Goal: Check status: Check status

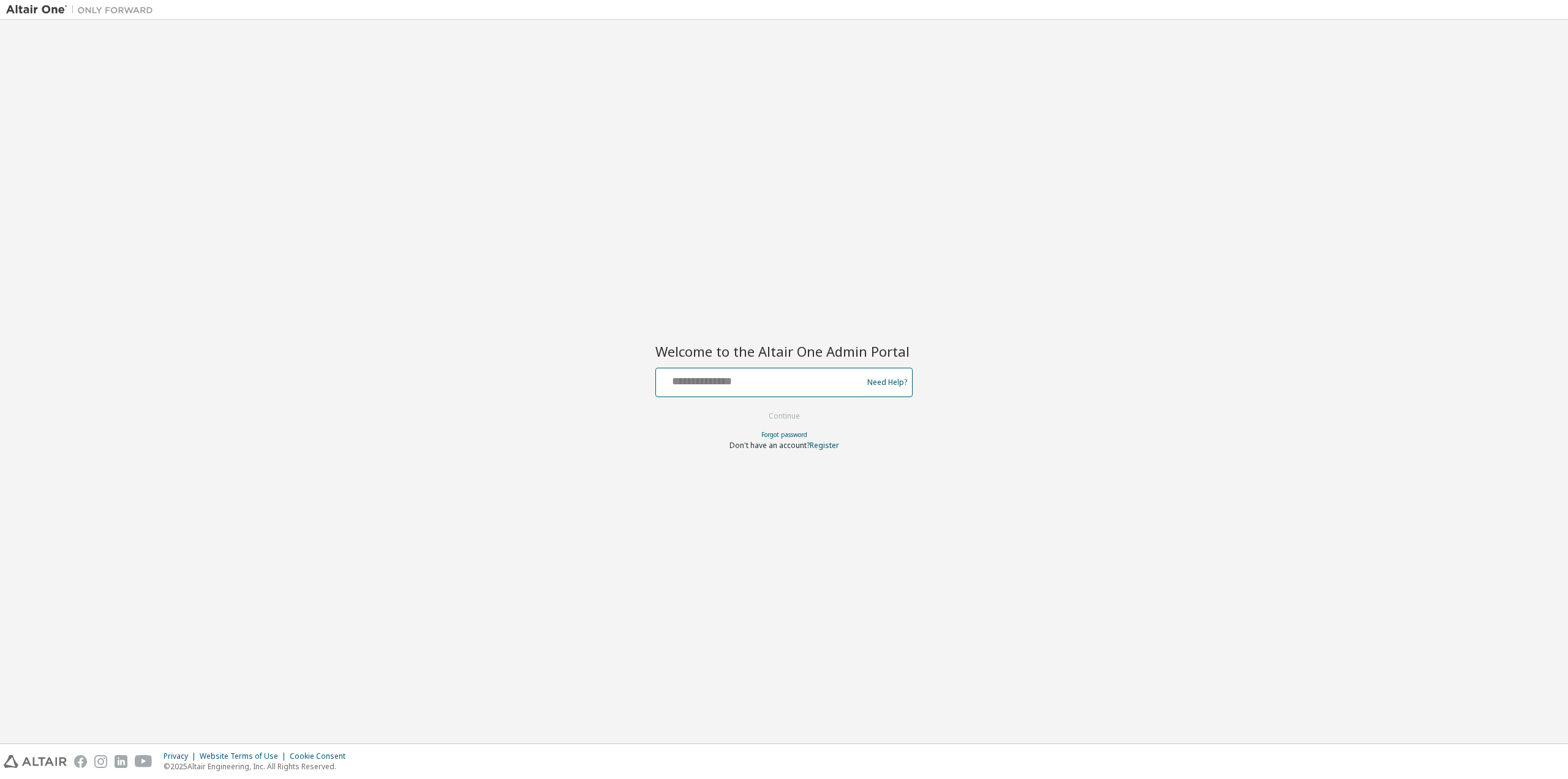
click at [766, 381] on input "text" at bounding box center [761, 380] width 200 height 18
type input "**********"
click at [779, 414] on button "Continue" at bounding box center [784, 416] width 57 height 19
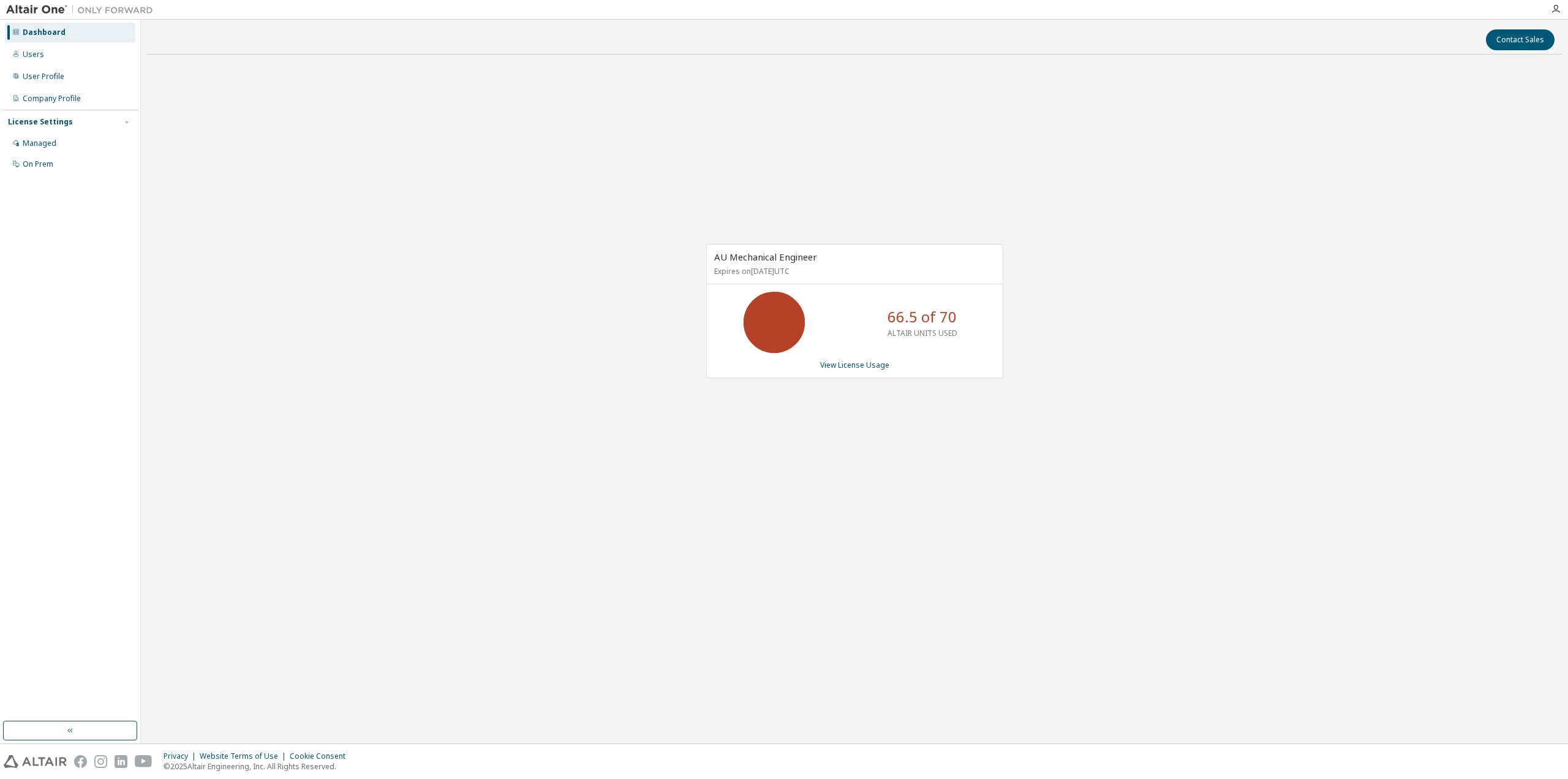
click at [860, 362] on link "View License Usage" at bounding box center [854, 364] width 69 height 11
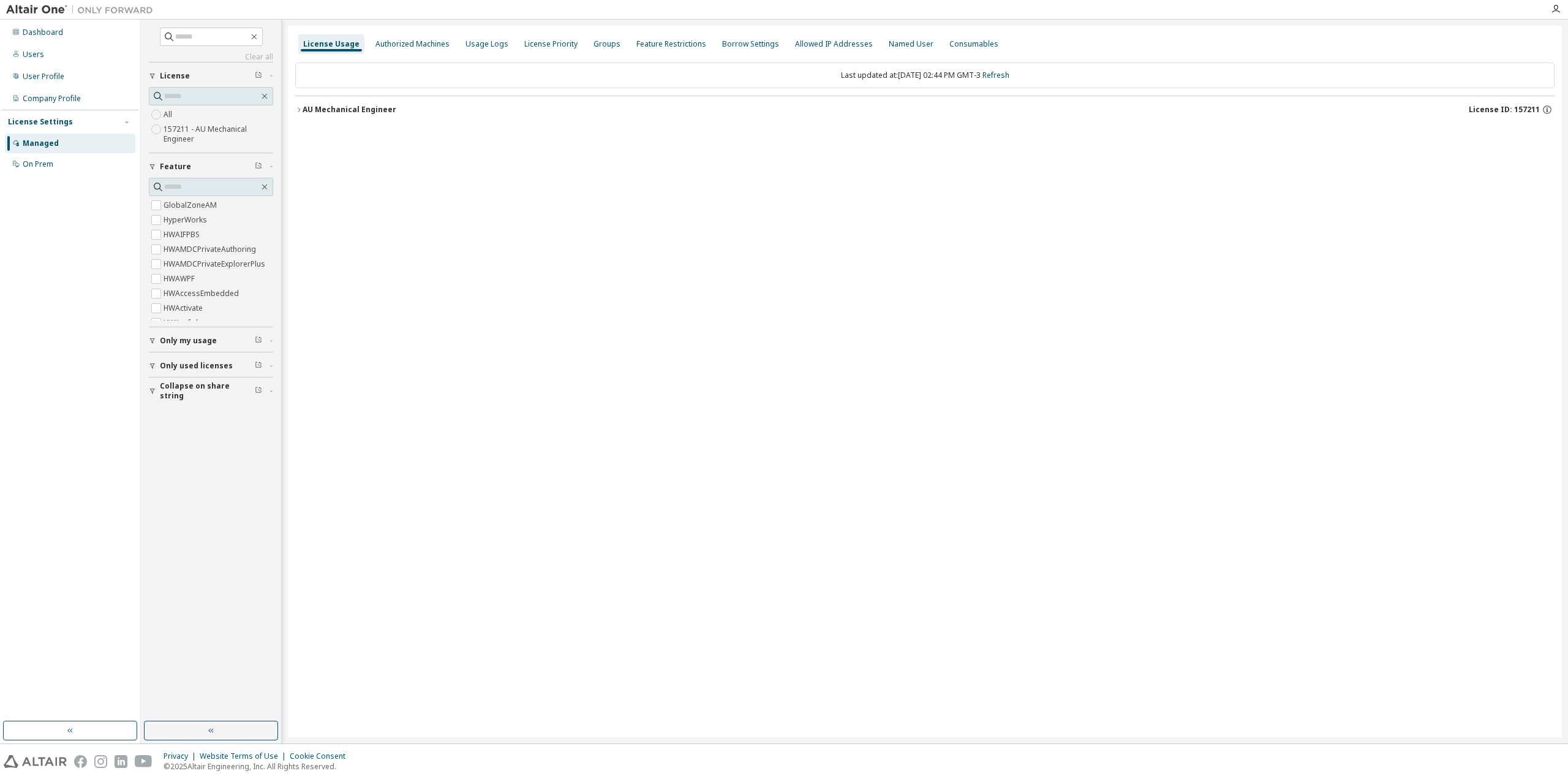
click at [300, 109] on icon "button" at bounding box center [298, 109] width 2 height 4
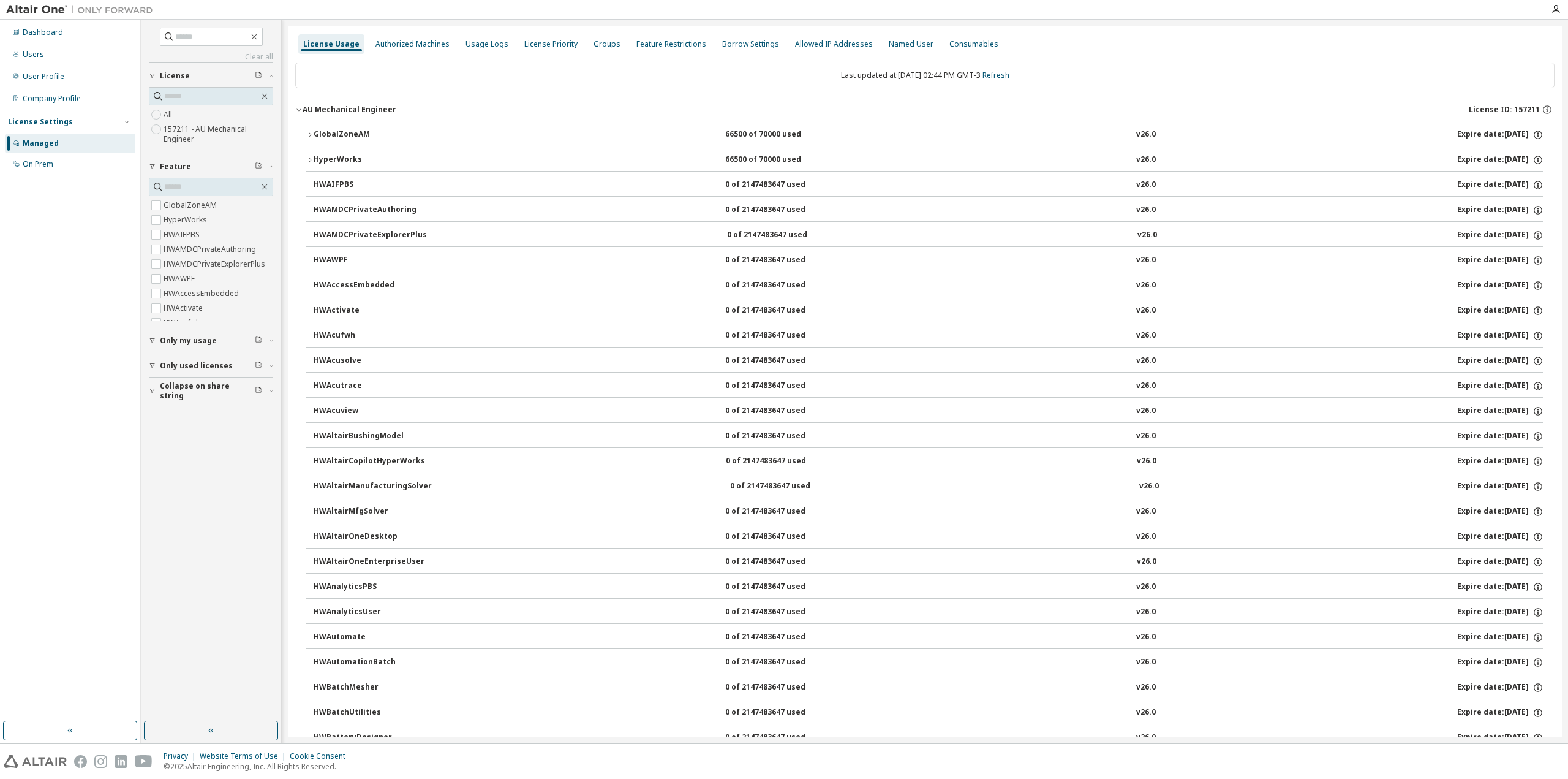
click at [310, 133] on icon "button" at bounding box center [310, 134] width 7 height 7
